Goal: Find specific page/section: Find specific page/section

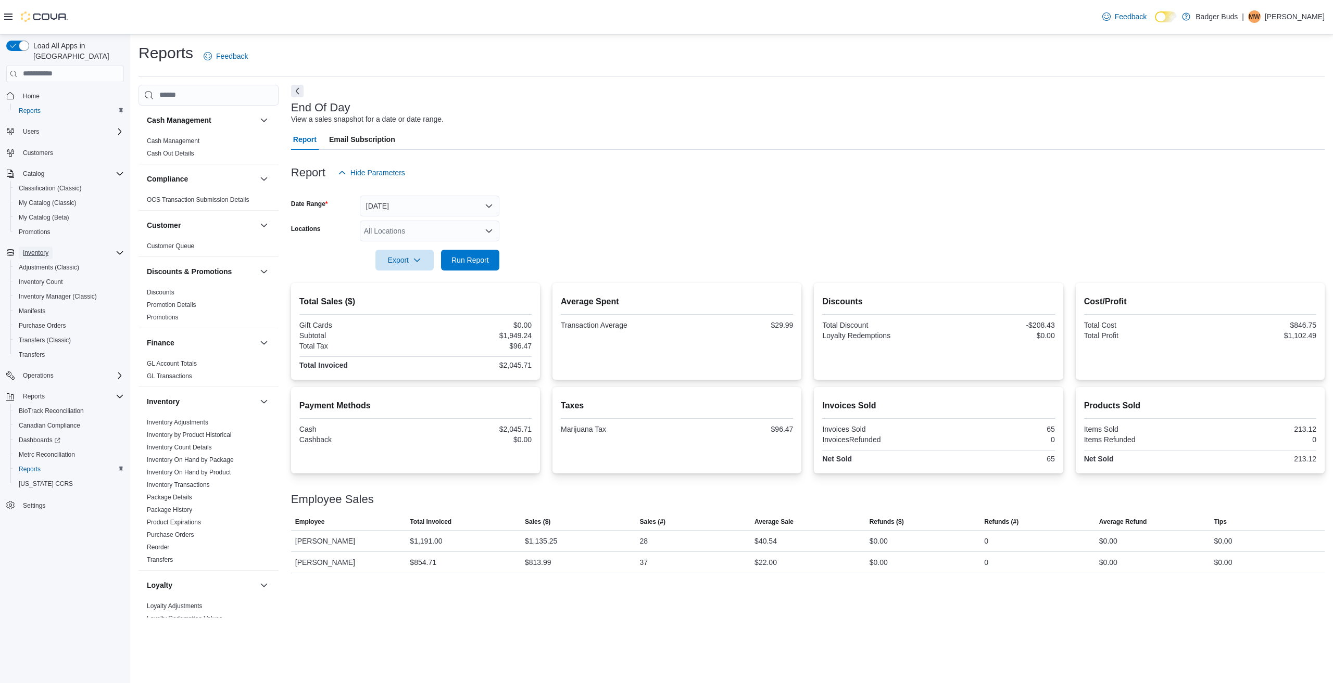
click at [28, 249] on span "Inventory" at bounding box center [36, 253] width 26 height 8
click at [42, 244] on div "Inventory" at bounding box center [65, 253] width 118 height 19
click at [36, 249] on span "Inventory" at bounding box center [36, 253] width 26 height 8
click at [33, 307] on span "Manifests" at bounding box center [32, 311] width 27 height 8
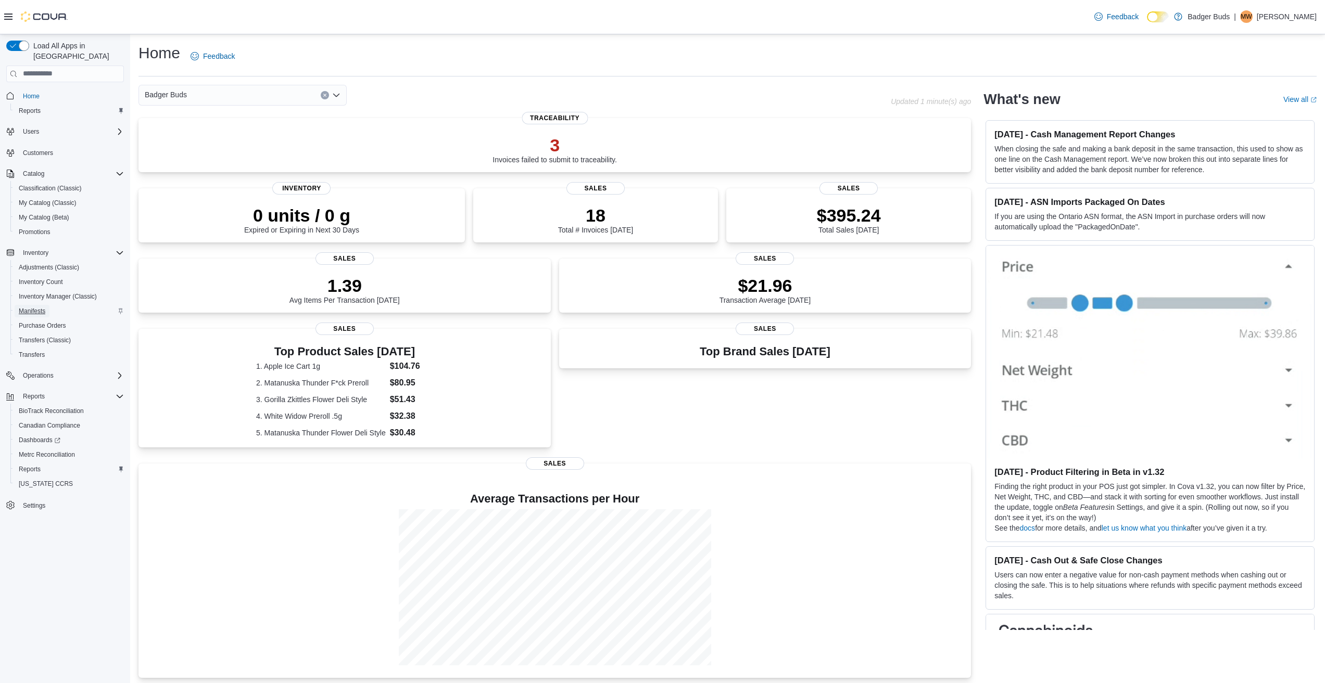
click at [35, 307] on span "Manifests" at bounding box center [32, 311] width 27 height 8
